Goal: Navigation & Orientation: Find specific page/section

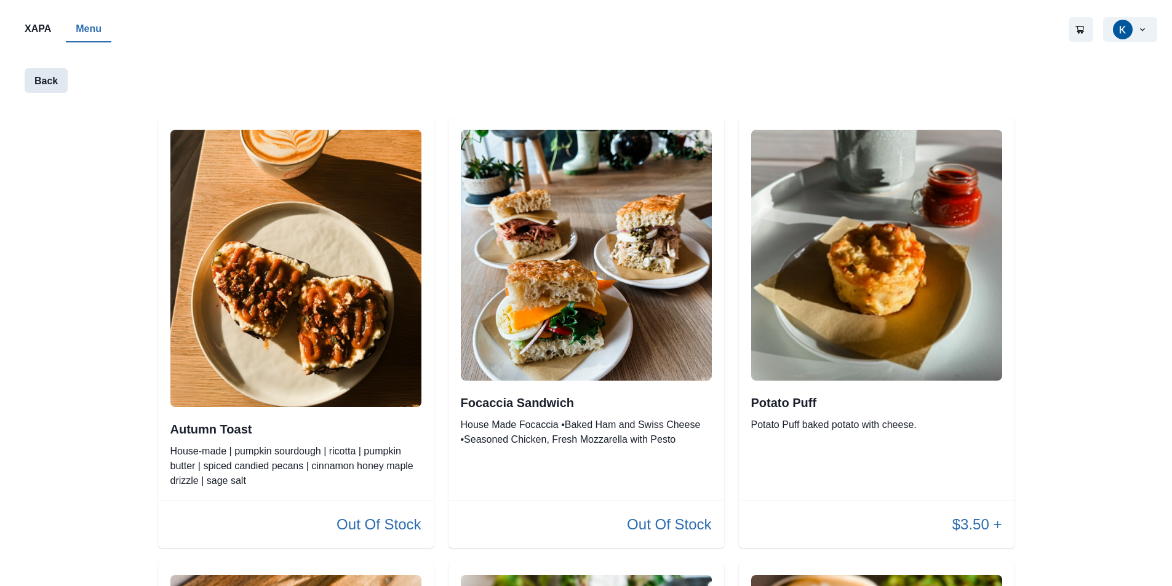
click at [49, 93] on button "Back" at bounding box center [46, 80] width 43 height 25
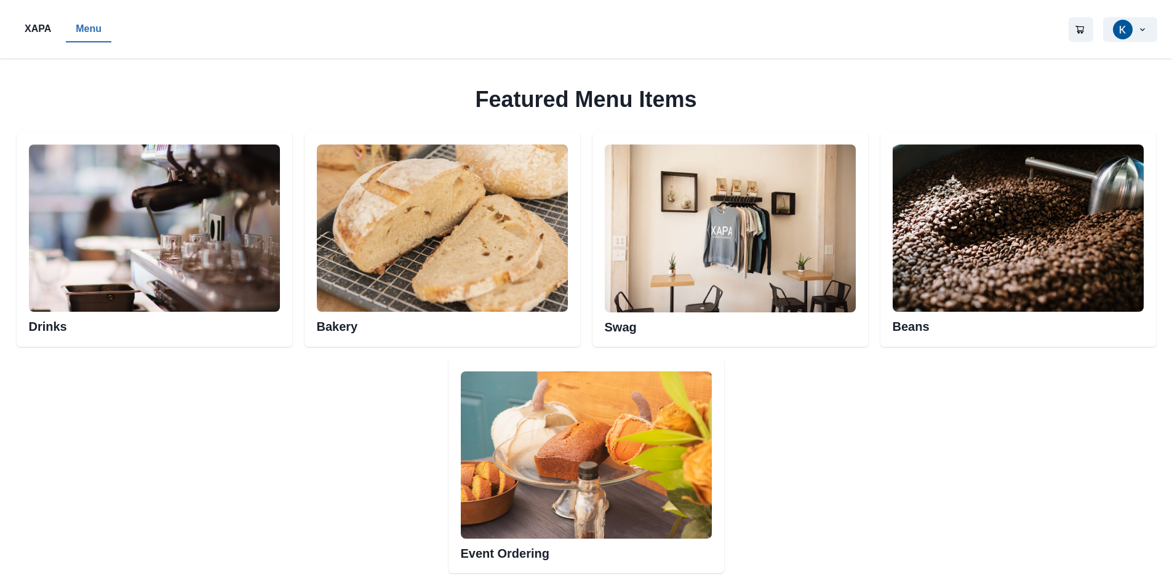
scroll to position [553, 0]
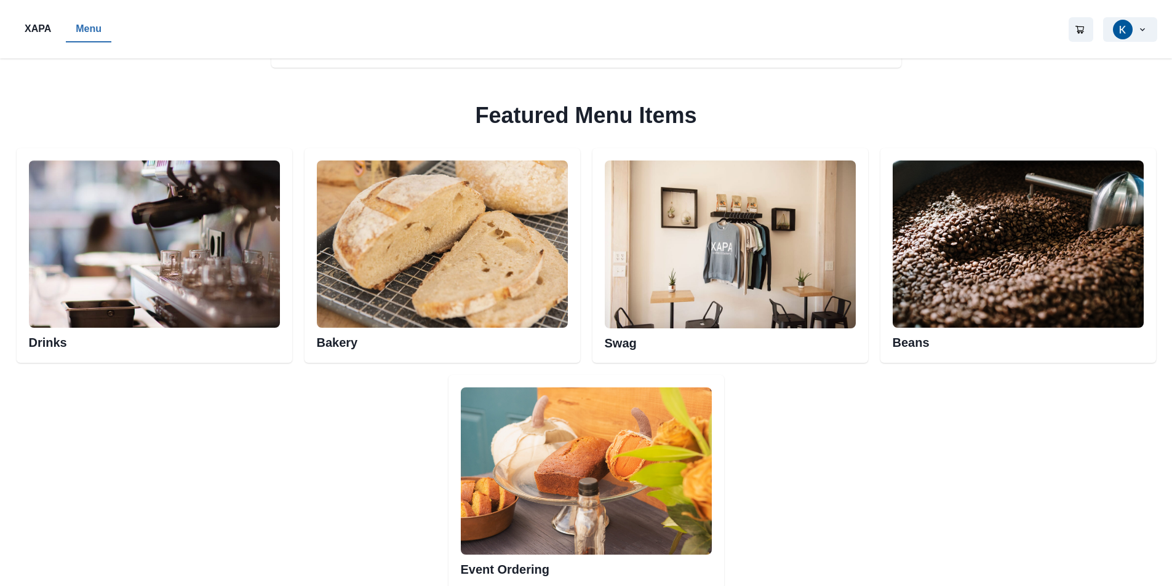
click at [615, 449] on img at bounding box center [586, 470] width 251 height 167
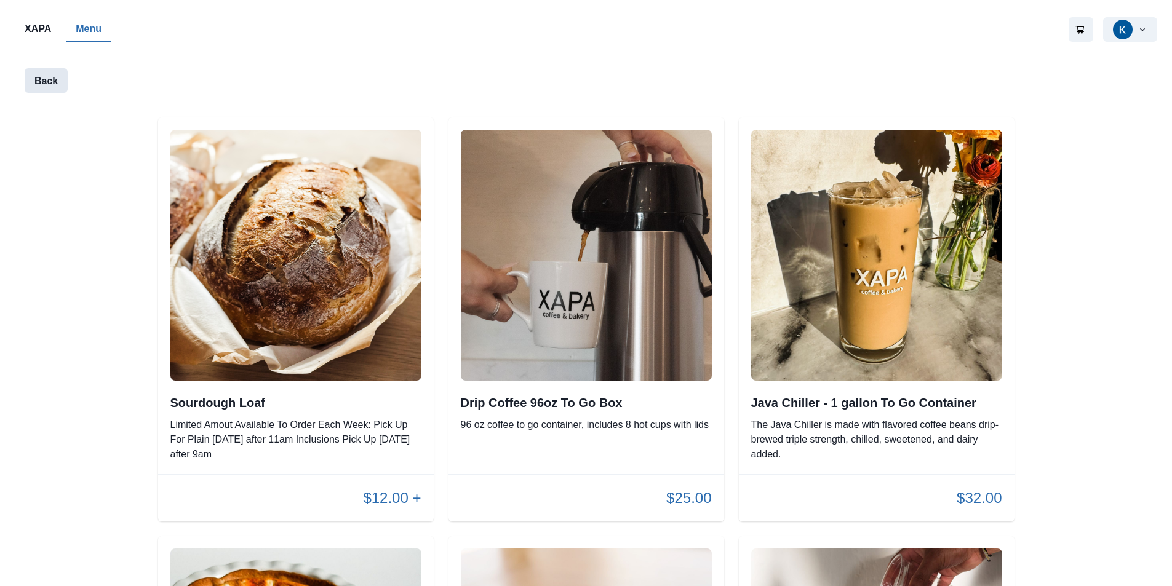
click at [50, 80] on button "Back" at bounding box center [46, 80] width 43 height 25
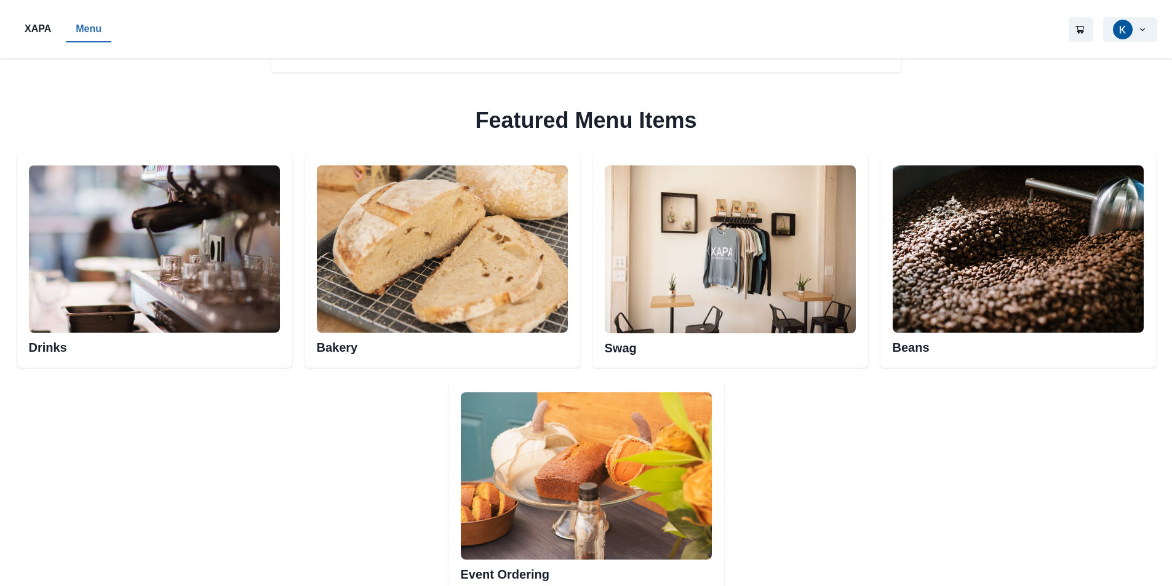
scroll to position [553, 0]
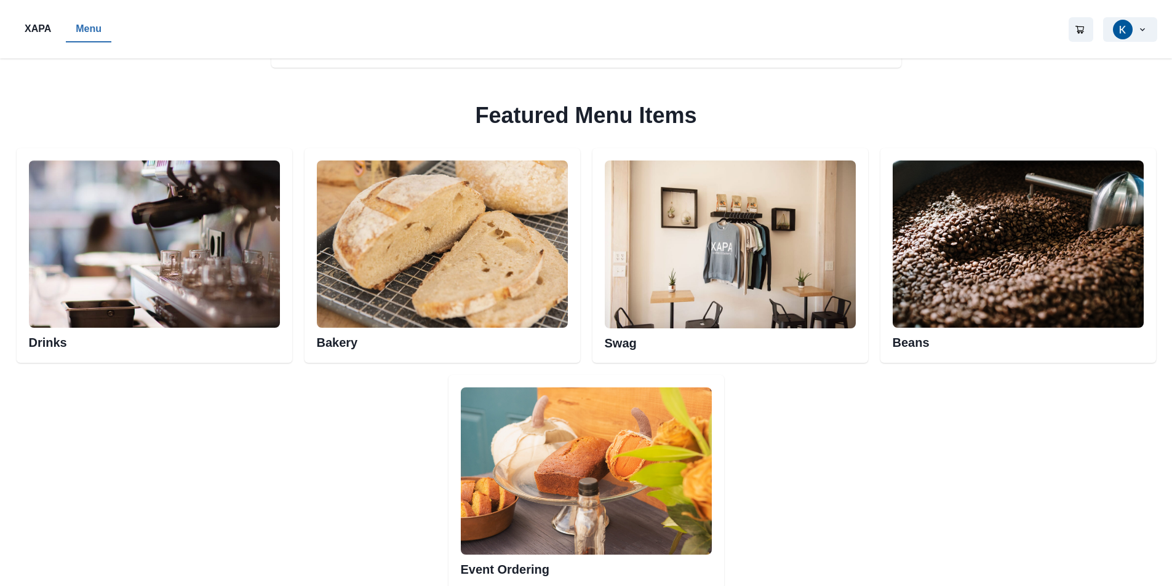
drag, startPoint x: 131, startPoint y: 224, endPoint x: 171, endPoint y: 225, distance: 40.0
click at [131, 225] on img at bounding box center [154, 244] width 251 height 167
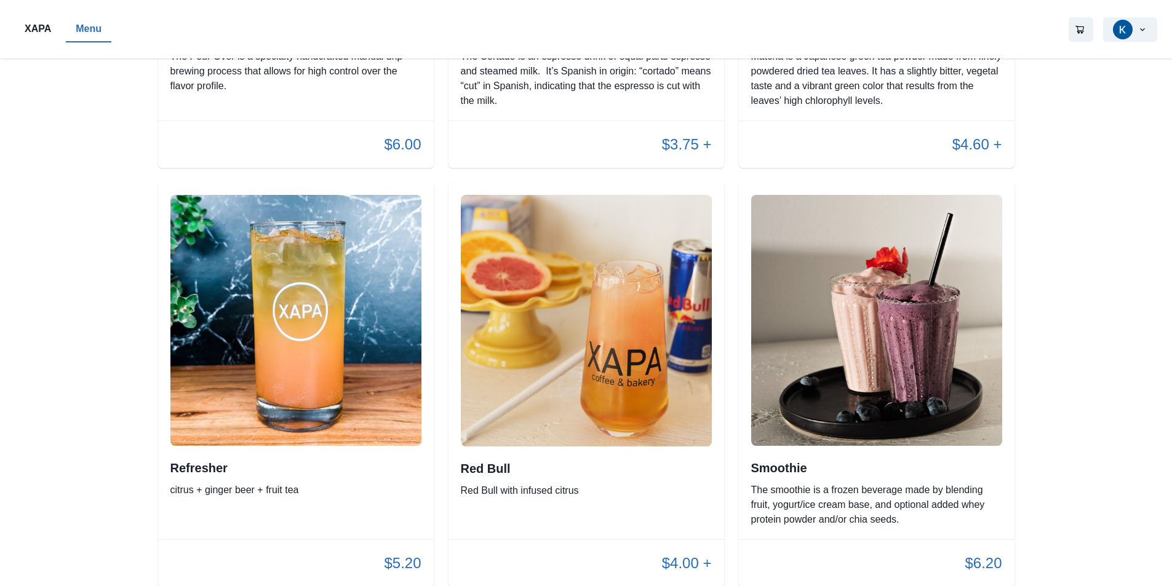
scroll to position [2583, 0]
